Goal: Information Seeking & Learning: Learn about a topic

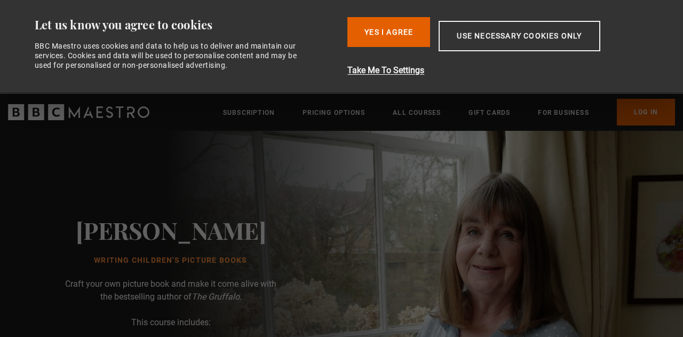
click at [256, 253] on div "Julia Donaldson Writing Children's Picture Books Craft your own picture book an…" at bounding box center [171, 339] width 342 height 416
click at [498, 38] on button "Use necessary cookies only" at bounding box center [519, 36] width 161 height 30
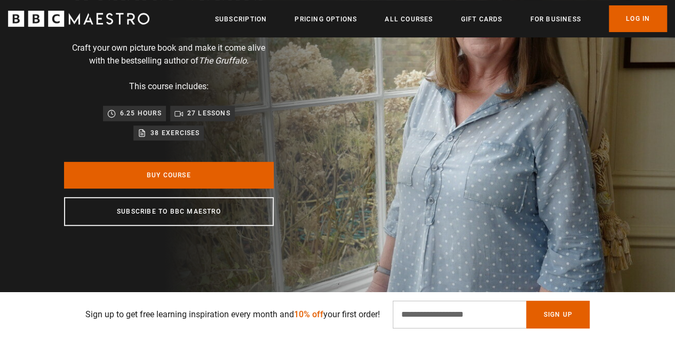
scroll to position [0, 136]
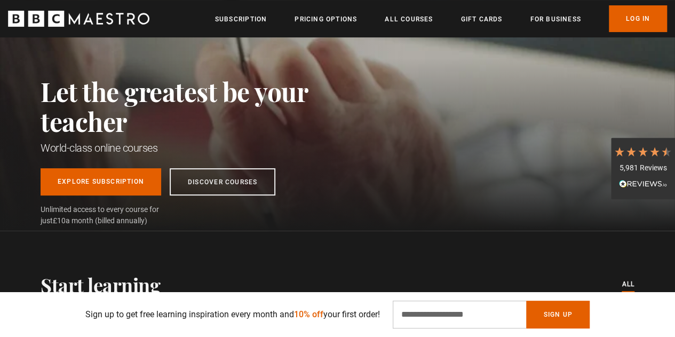
scroll to position [95, 0]
click at [401, 16] on link "All Courses" at bounding box center [409, 19] width 48 height 11
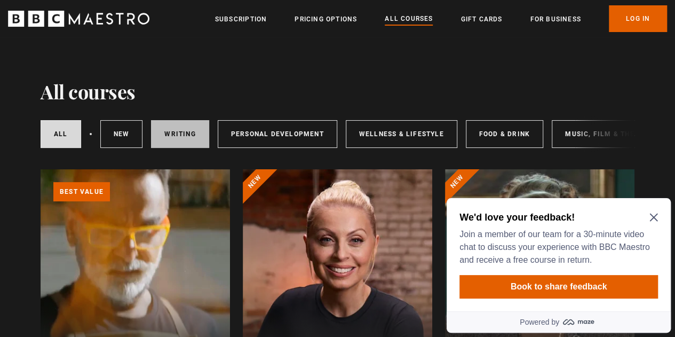
click at [188, 125] on link "Writing" at bounding box center [180, 134] width 58 height 28
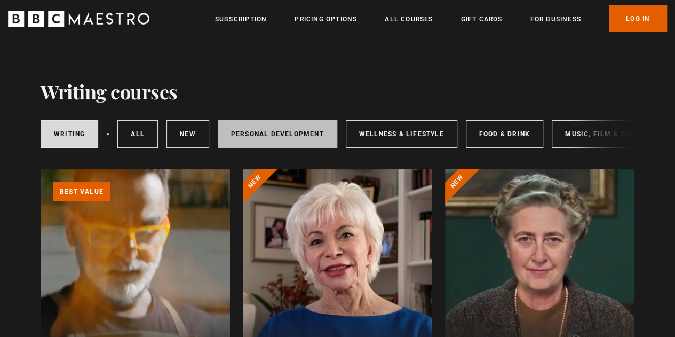
click at [279, 138] on link "Personal Development" at bounding box center [278, 134] width 120 height 28
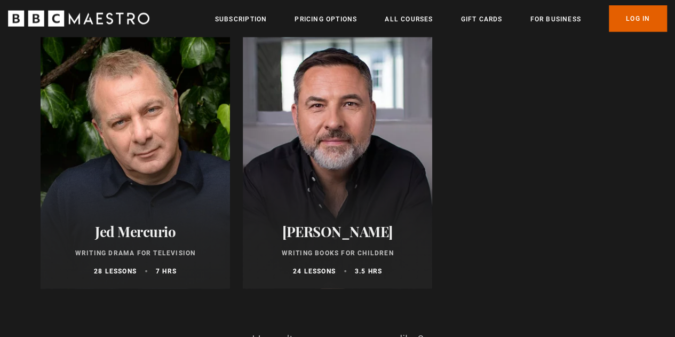
scroll to position [1213, 0]
click at [357, 247] on div "David Walliams Writing Books for Children 24 lessons 3.5 hrs" at bounding box center [337, 249] width 189 height 78
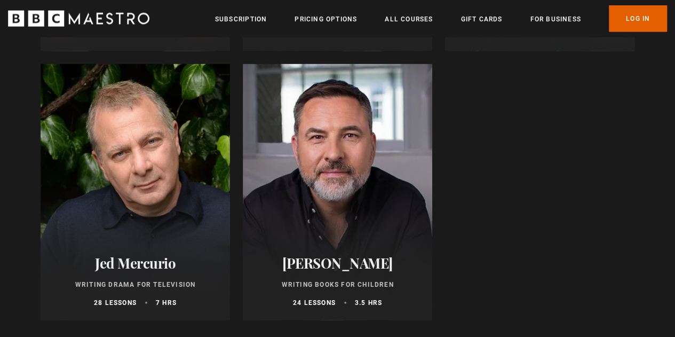
scroll to position [1176, 0]
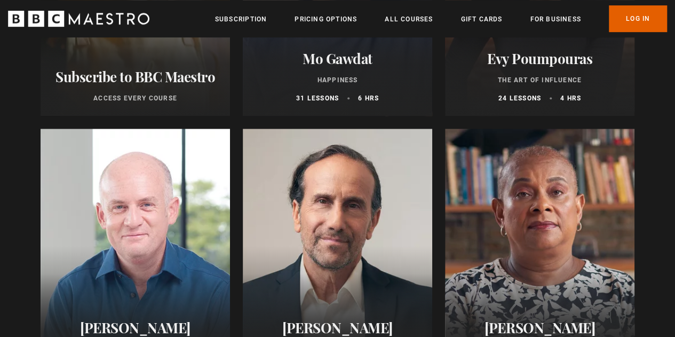
scroll to position [311, 0]
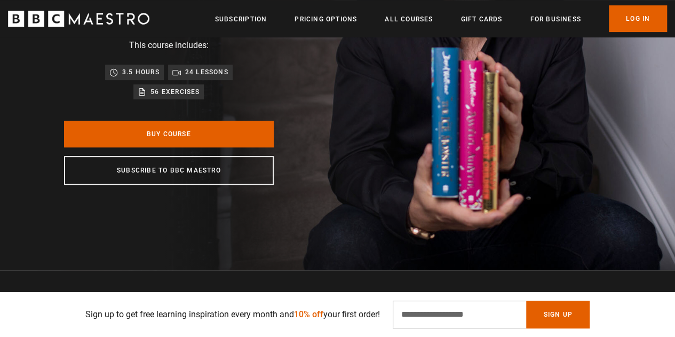
scroll to position [200, 0]
